Goal: Find specific page/section: Find specific page/section

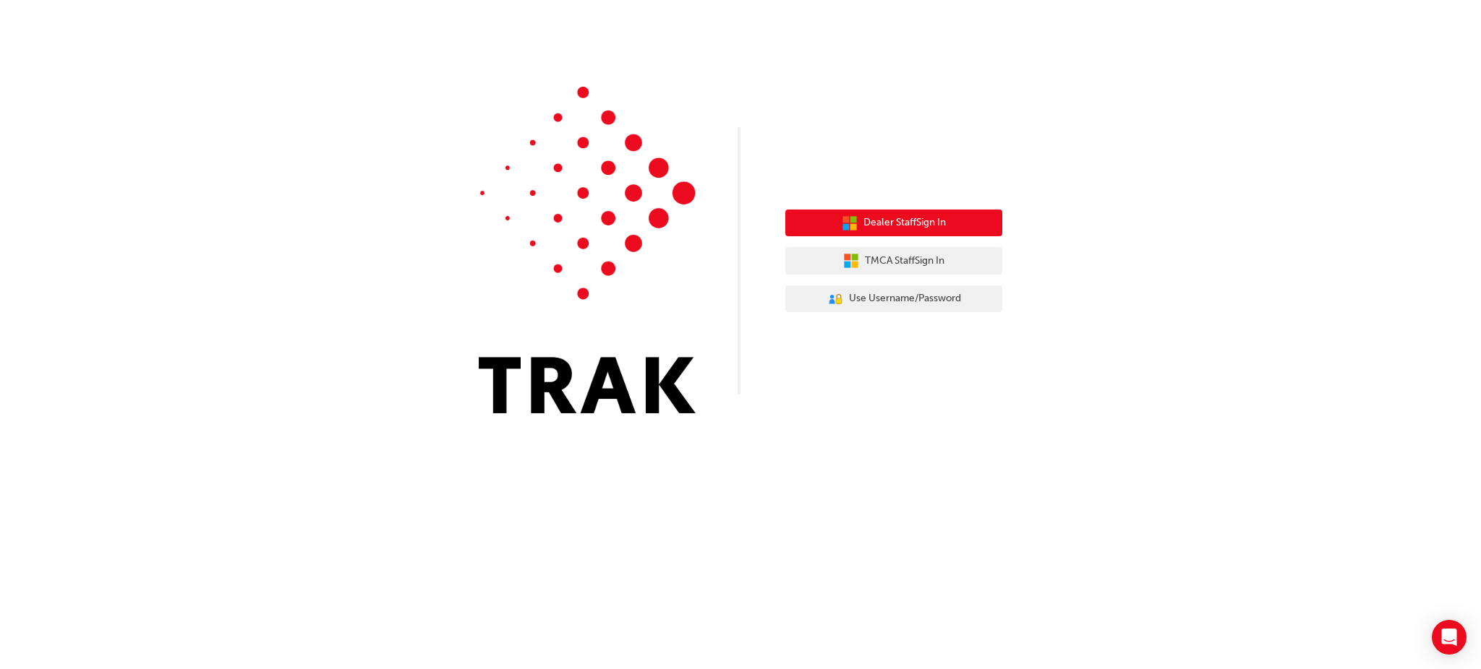
click at [905, 217] on span "Dealer Staff Sign In" at bounding box center [904, 223] width 82 height 17
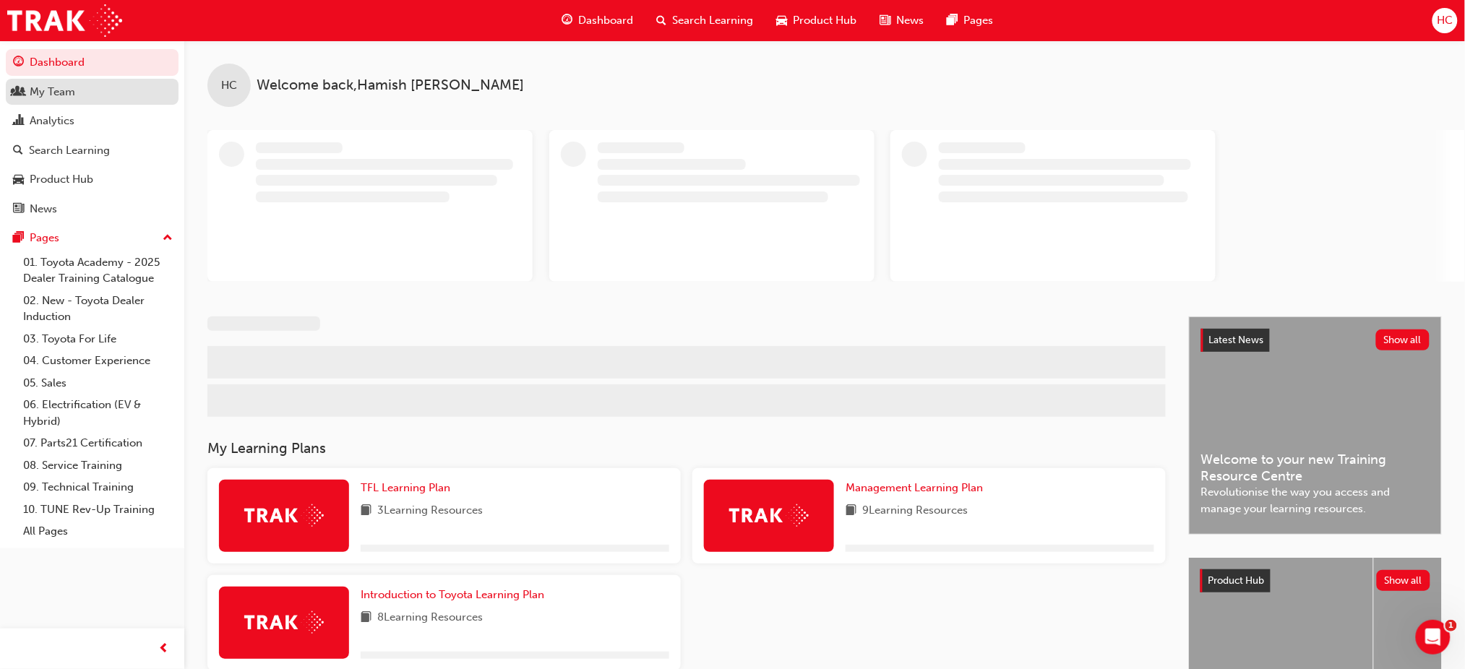
click at [55, 87] on div "My Team" at bounding box center [53, 92] width 46 height 17
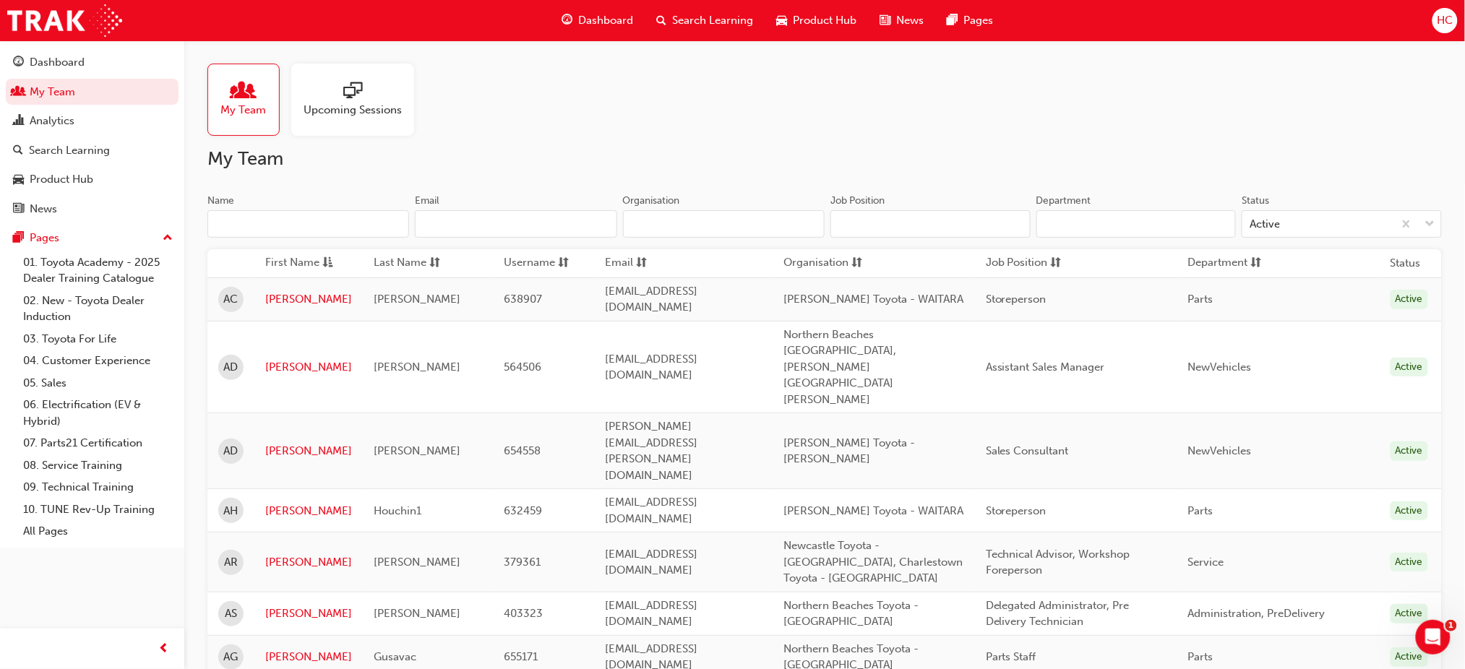
click at [285, 241] on div "Name Email Organisation" at bounding box center [515, 222] width 617 height 56
click at [283, 233] on input "Name" at bounding box center [308, 223] width 202 height 27
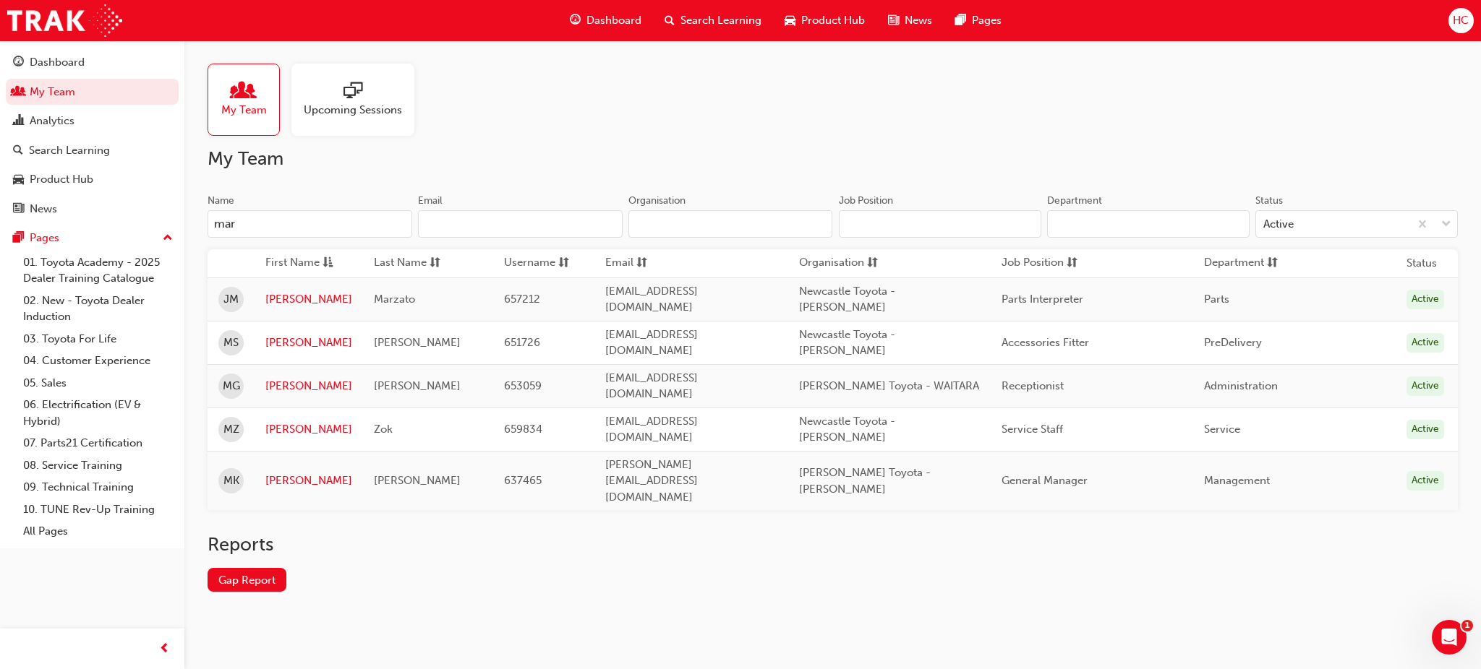
type input "mar"
